Goal: Check status: Check status

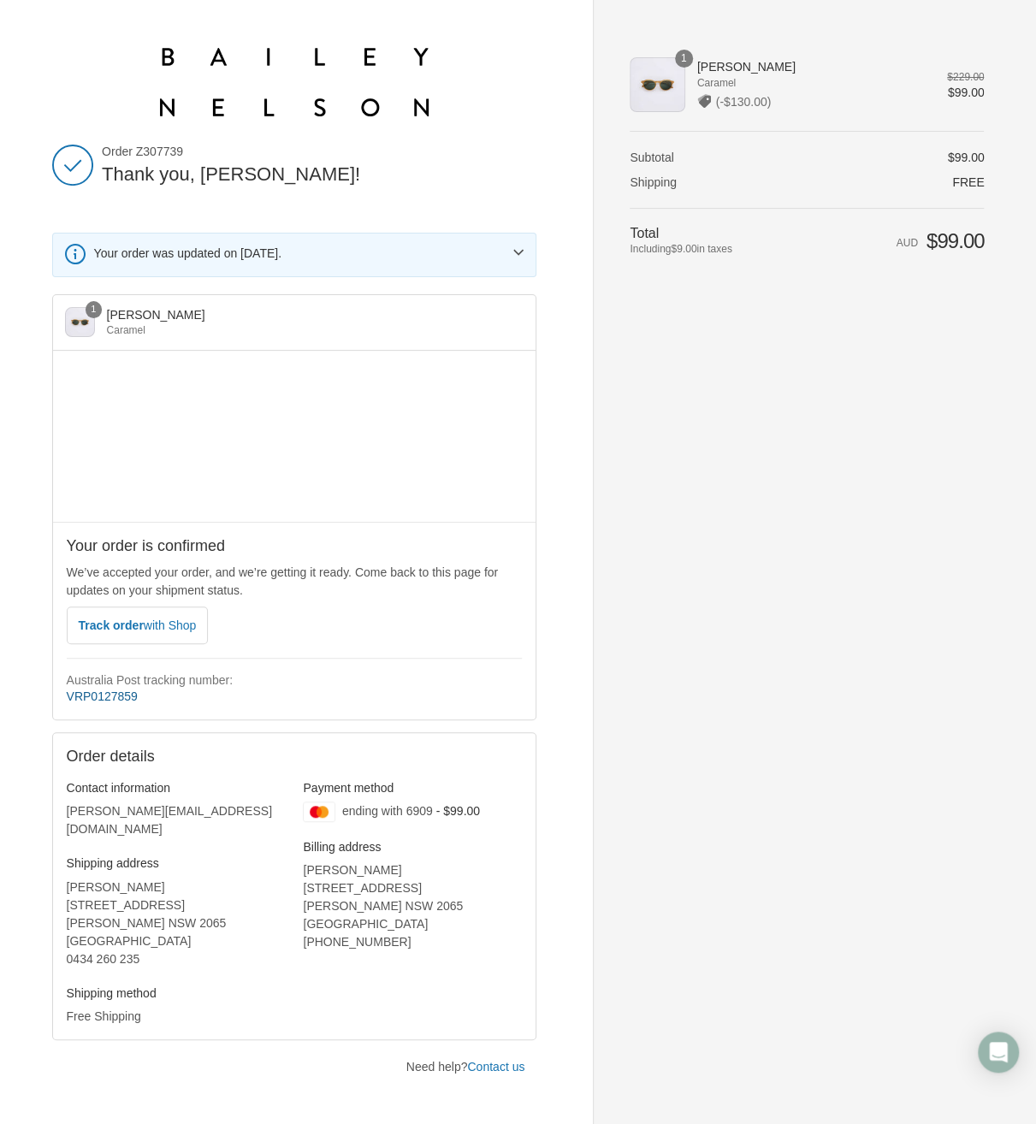
click at [126, 695] on link "VRP0127859" at bounding box center [102, 697] width 71 height 14
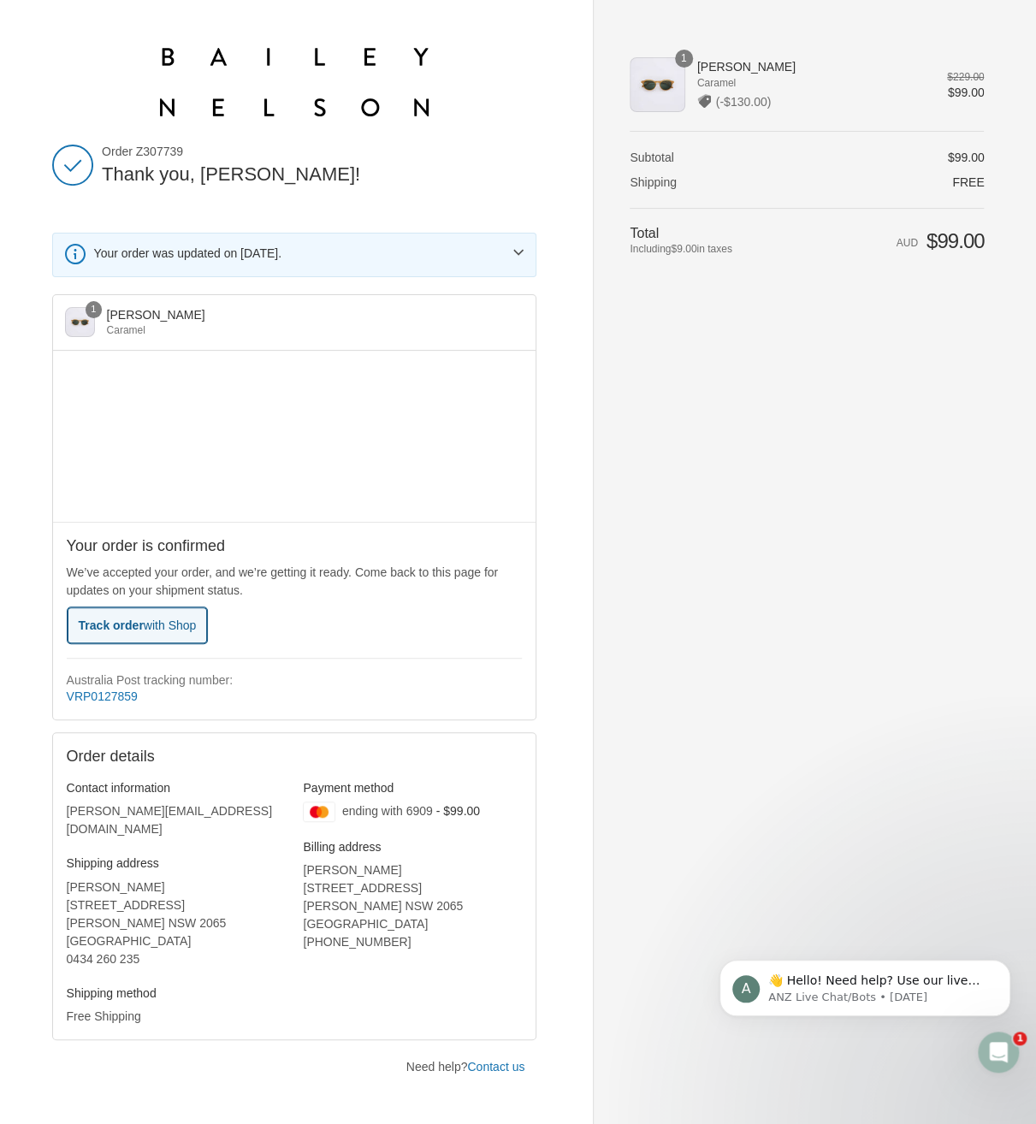
click at [114, 625] on span "Track order with Shop" at bounding box center [138, 626] width 118 height 14
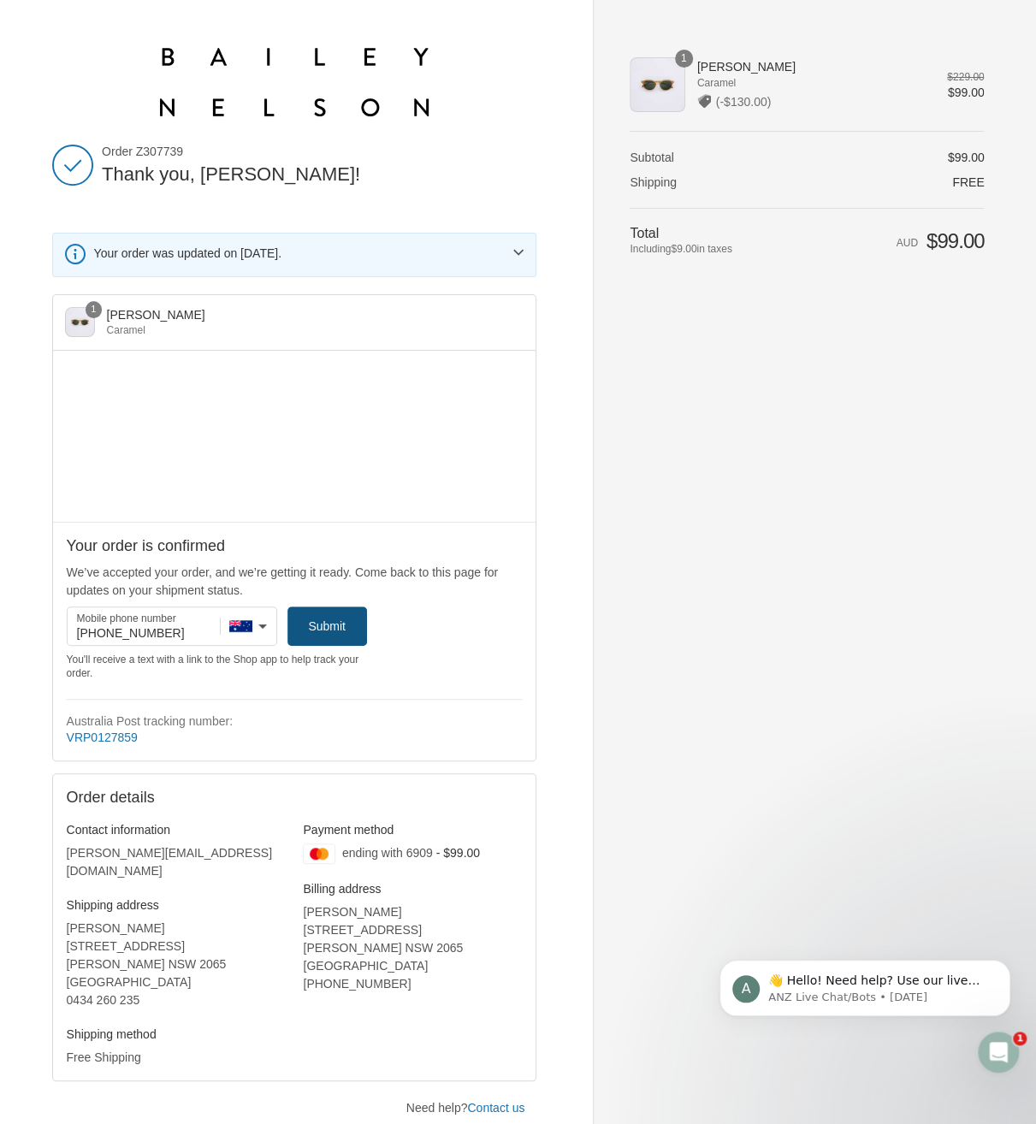
click at [342, 630] on span "Submit" at bounding box center [327, 626] width 38 height 14
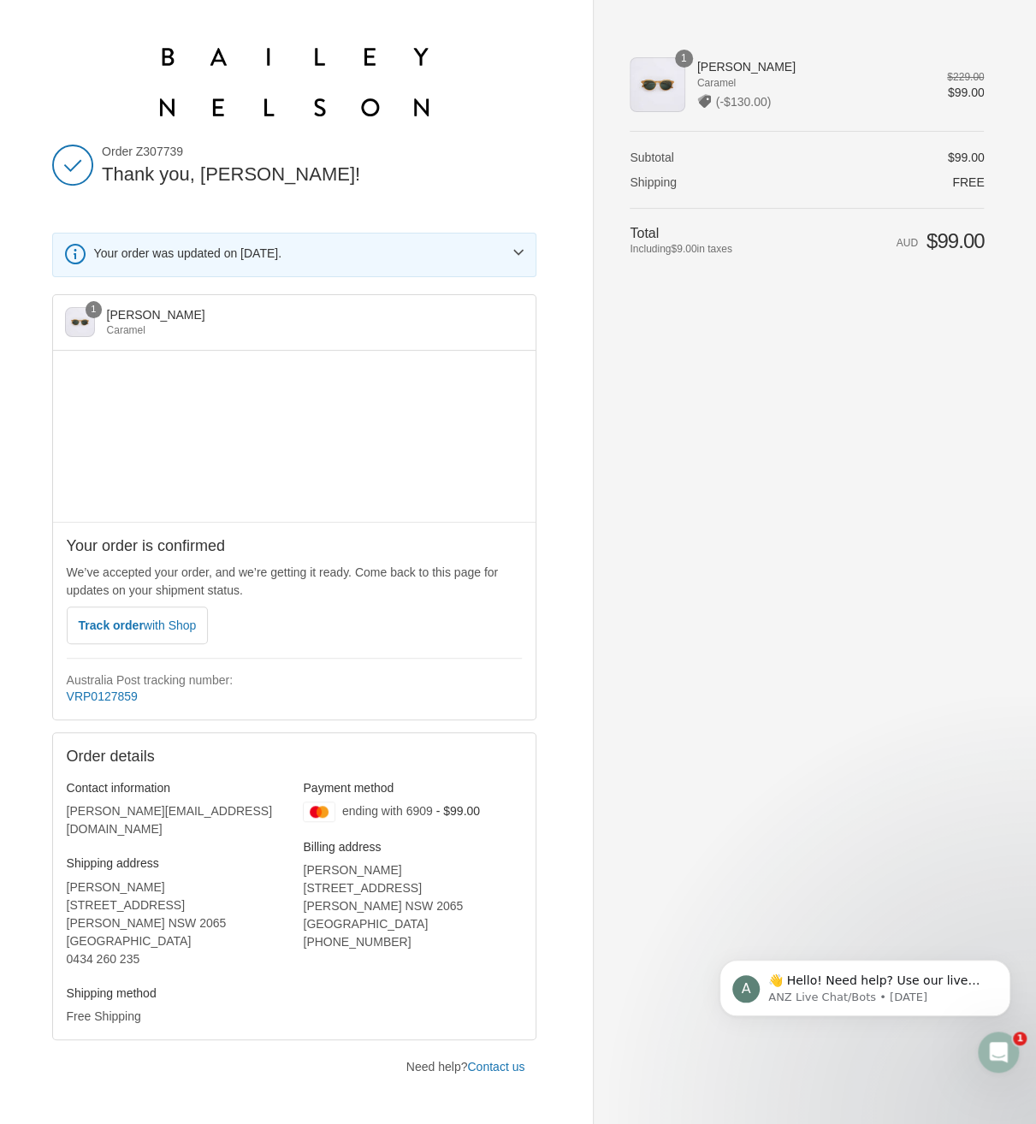
click at [1006, 1045] on div "Open Intercom Messenger" at bounding box center [998, 1052] width 56 height 56
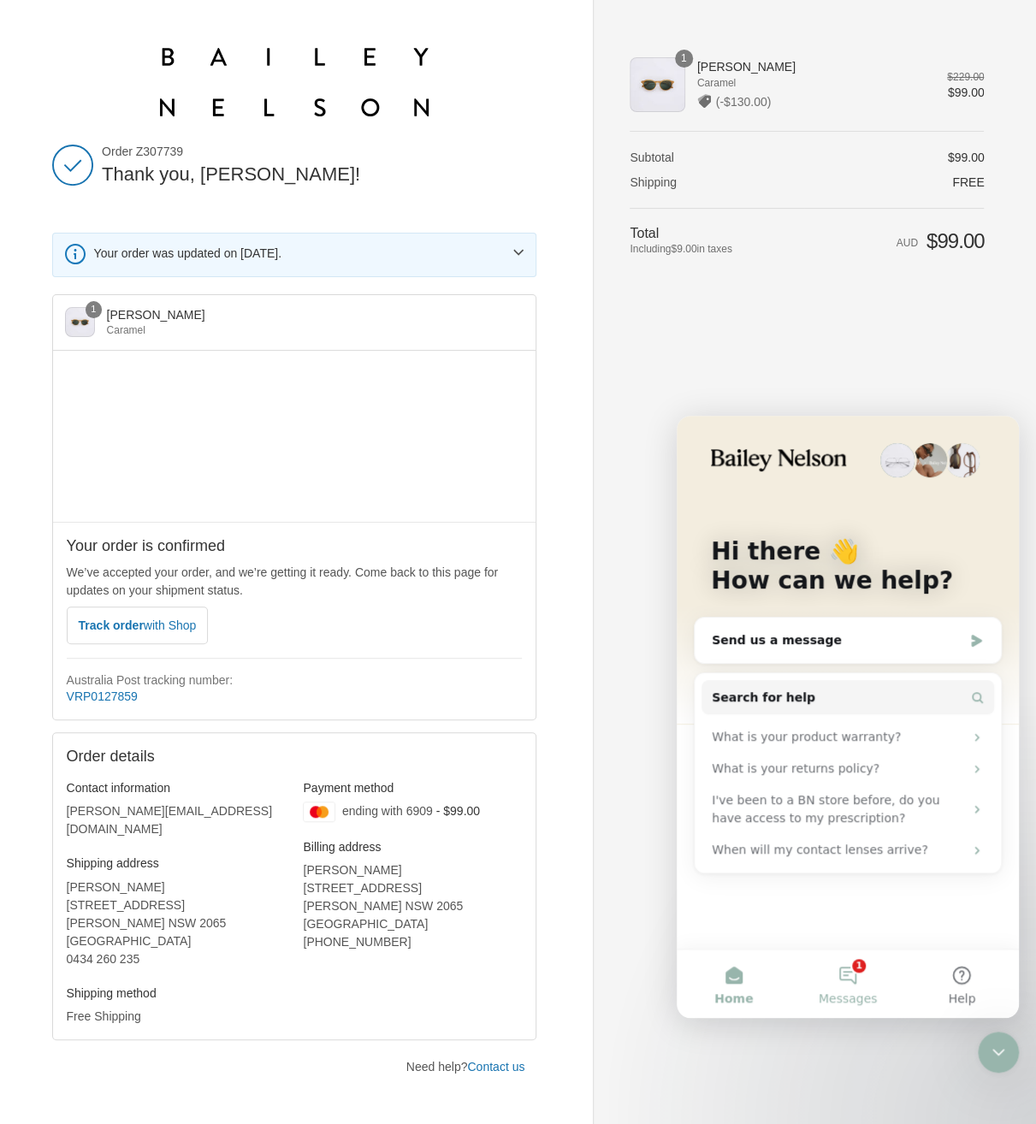
click at [849, 971] on button "1 Messages" at bounding box center [847, 984] width 114 height 68
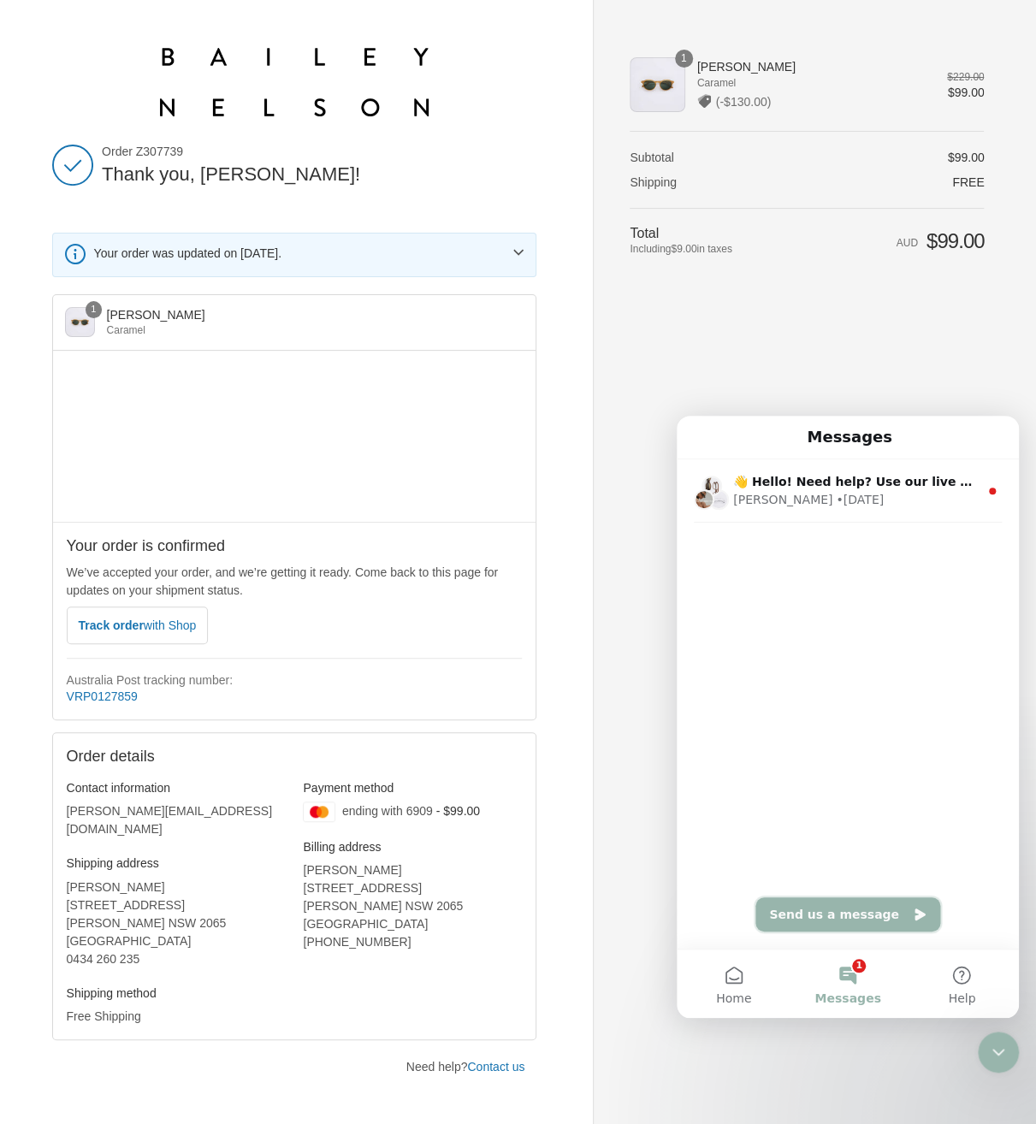
click at [859, 907] on button "Send us a message" at bounding box center [847, 914] width 185 height 34
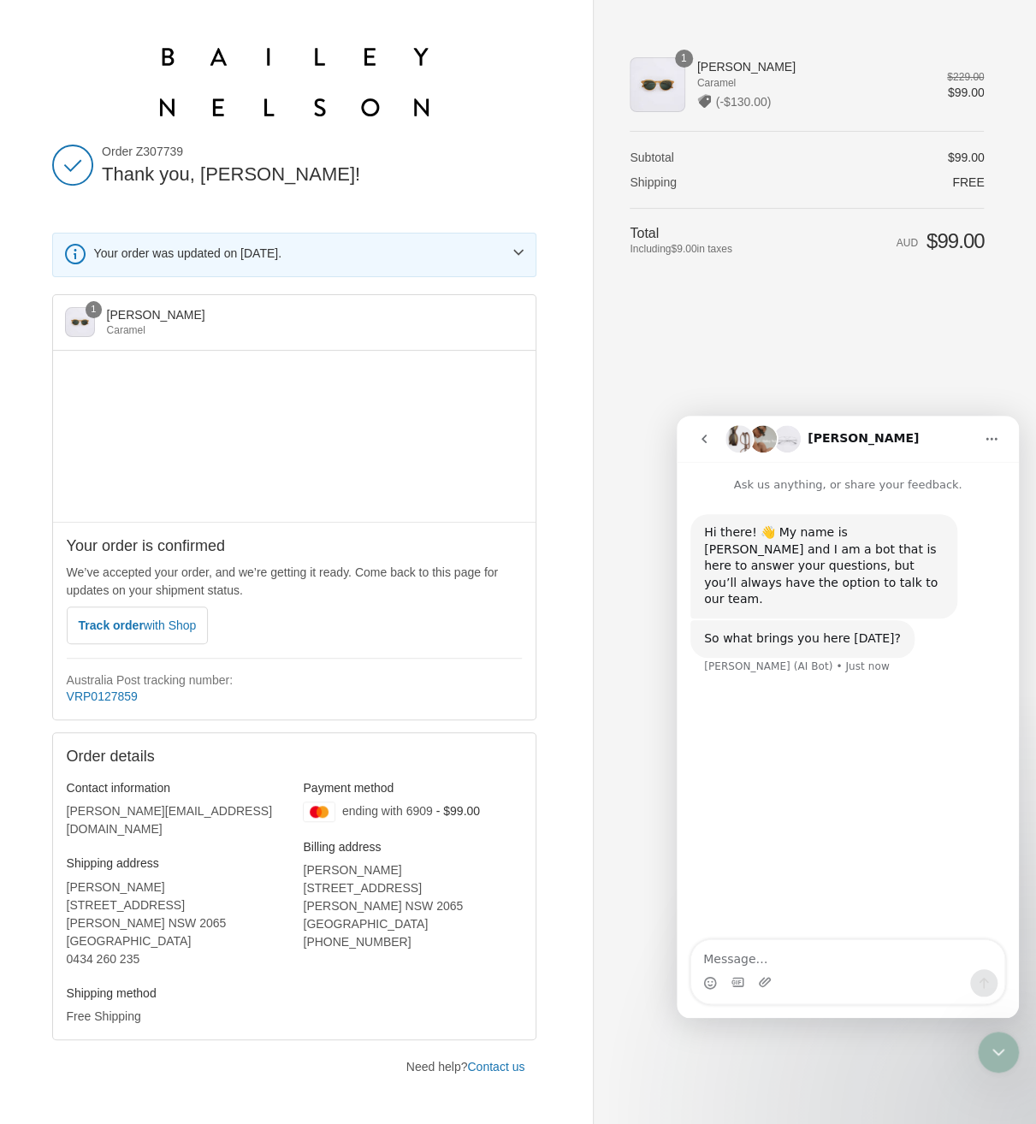
click at [816, 980] on div "Intercom messenger" at bounding box center [847, 982] width 313 height 27
click at [976, 340] on div "Shopping cart Product image Description Quantity Price 1 Tyler Sunglasses Caram…" at bounding box center [807, 562] width 354 height 1028
